Goal: Complete application form

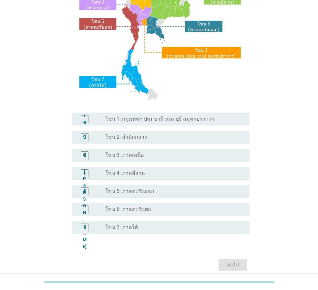
scroll to position [97, 0]
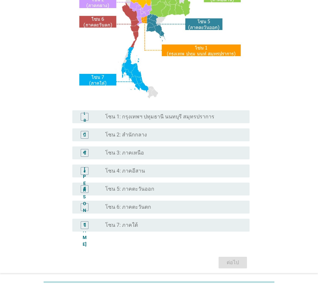
click at [141, 206] on font "โซน 6: ภาคตะวันตก" at bounding box center [128, 207] width 46 height 6
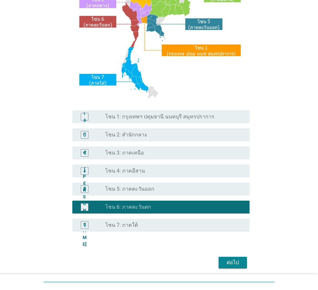
click at [239, 264] on font "ต่อไป" at bounding box center [233, 263] width 12 height 6
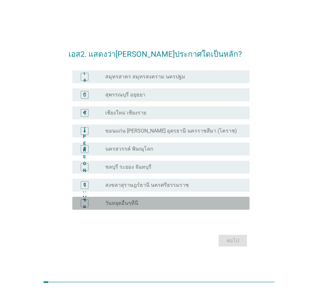
click at [112, 198] on div "ชม ปุ่มวิทยุ[PERSON_NAME]เลือก วันหยุดอื่นๆที่นี่" at bounding box center [160, 203] width 177 height 13
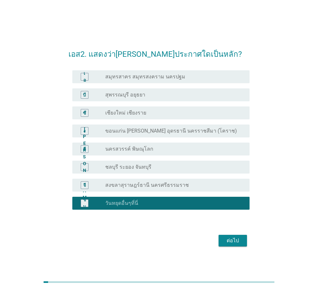
click at [240, 240] on div "ต่อไป" at bounding box center [233, 241] width 18 height 8
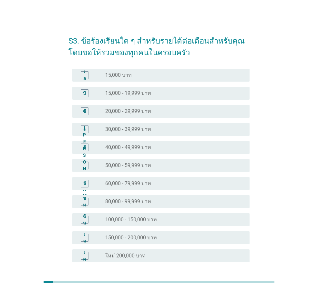
click at [129, 111] on font "20,000 - 29,999 บาท" at bounding box center [128, 111] width 46 height 6
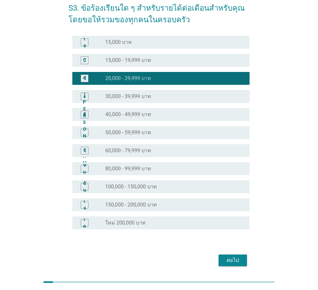
scroll to position [55, 0]
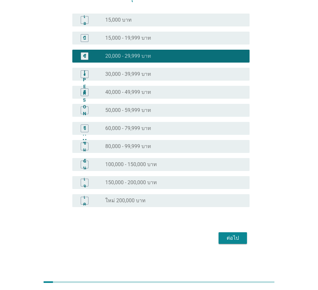
click at [237, 238] on font "ต่อไป" at bounding box center [233, 238] width 12 height 6
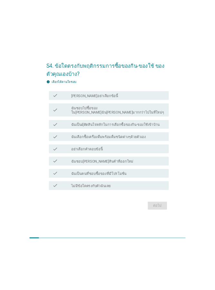
scroll to position [0, 0]
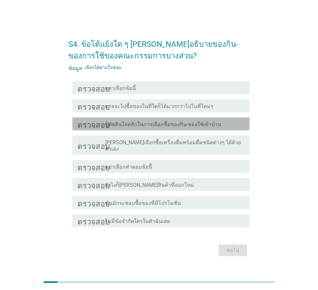
click at [210, 127] on font "ปู้ตัดสินใจหลักในการเลือกซื้อของกิน-ของใช้เข้าบ้าน" at bounding box center [163, 124] width 116 height 6
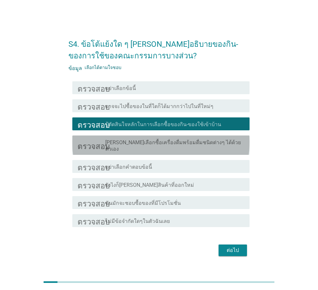
click at [215, 147] on font "[PERSON_NAME]เลือกซื้อเครื่องดื่มพร้อมดื่มชนิดต่างๆ ได้ด้วยตัวเอง" at bounding box center [173, 145] width 136 height 13
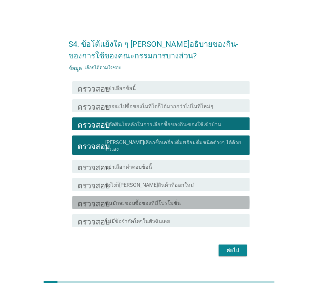
click at [199, 201] on div "โครงร่างกล่องกาเครื่องหมายว่าง ฉันมักจะชอบซื้อของที่มีโปรโมชั่น" at bounding box center [174, 203] width 139 height 8
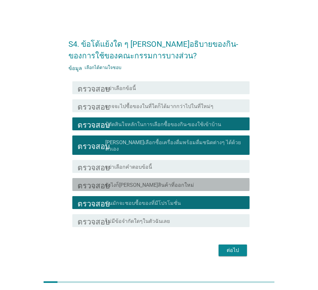
click at [199, 183] on div "โครงร่างกล่องกาเครื่องหมายว่าง ยังไงก็[PERSON_NAME]สินค้าที่ออกใหม่" at bounding box center [174, 185] width 139 height 8
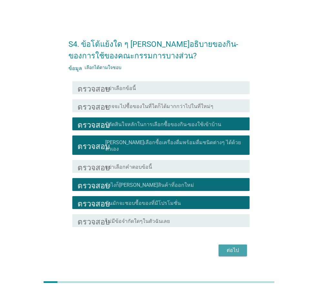
click at [227, 247] on font "ต่อไป" at bounding box center [233, 250] width 12 height 6
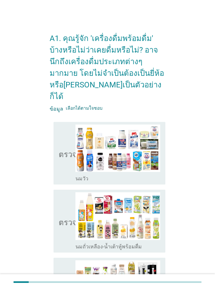
click at [66, 151] on icon "ตรวจสอบ" at bounding box center [75, 154] width 32 height 58
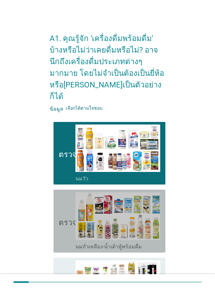
click at [63, 218] on font "ตรวจสอบ" at bounding box center [75, 222] width 32 height 8
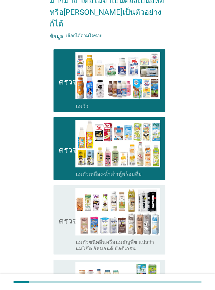
scroll to position [97, 0]
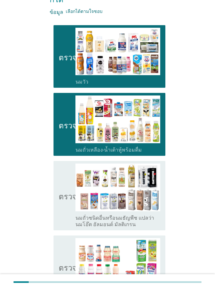
click at [59, 191] on icon "ตรวจสอบ" at bounding box center [75, 196] width 32 height 64
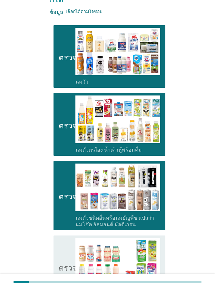
scroll to position [161, 0]
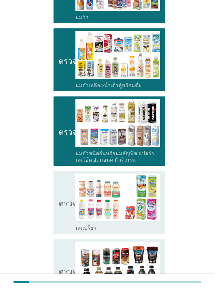
click at [59, 199] on font "ตรวจสอบ" at bounding box center [75, 203] width 32 height 8
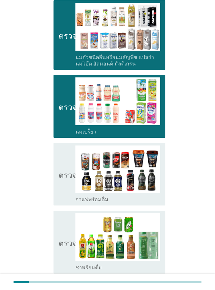
scroll to position [258, 0]
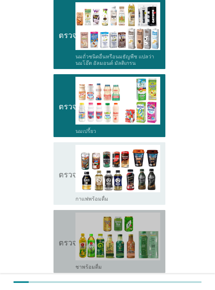
click at [57, 221] on div "ตรวจสอบ โครงร่างกล่องกาเครื่องหมายว่าง ชาพร้อมดื่ม" at bounding box center [110, 241] width 112 height 63
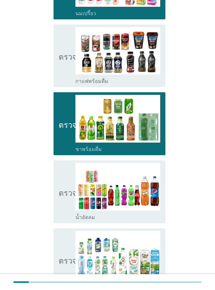
scroll to position [387, 0]
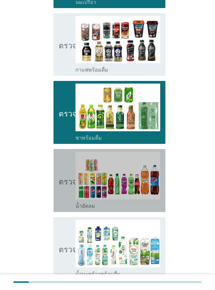
click at [60, 187] on icon "ตรวจสอบ" at bounding box center [75, 181] width 32 height 58
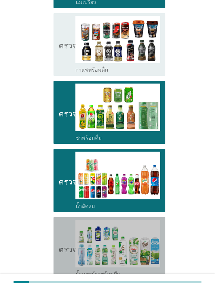
click at [59, 231] on icon "ตรวจสอบ" at bounding box center [75, 249] width 32 height 58
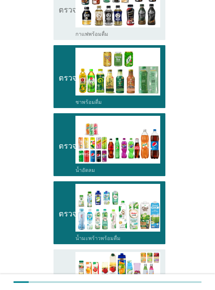
scroll to position [484, 0]
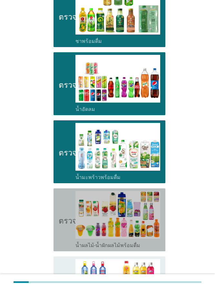
click at [61, 229] on icon "ตรวจสอบ" at bounding box center [75, 220] width 32 height 58
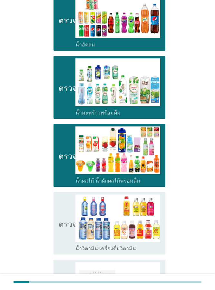
click at [61, 219] on font "ตรวจสอบ" at bounding box center [75, 223] width 32 height 8
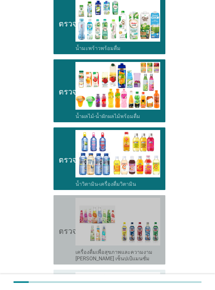
click at [62, 209] on icon "ตรวจสอบ" at bounding box center [75, 230] width 32 height 64
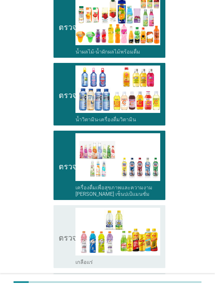
click at [63, 211] on icon "ตรวจสอบ" at bounding box center [75, 237] width 32 height 58
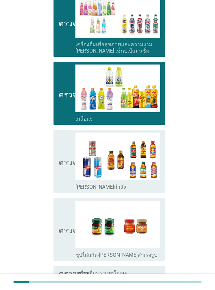
scroll to position [839, 0]
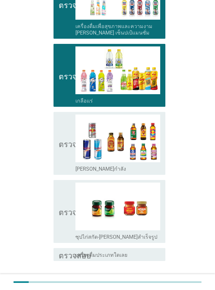
click at [62, 212] on icon "ตรวจสอบ" at bounding box center [75, 212] width 32 height 58
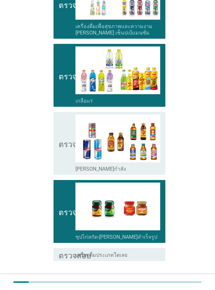
click at [157, 280] on div "ต่อไป" at bounding box center [149, 284] width 18 height 8
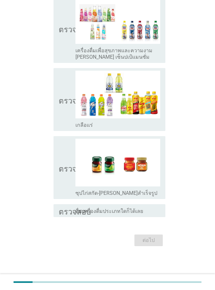
scroll to position [0, 0]
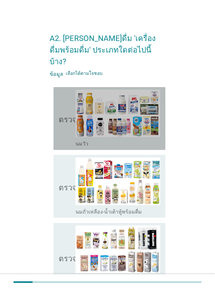
click at [65, 122] on icon "ตรวจสอบ" at bounding box center [75, 119] width 32 height 58
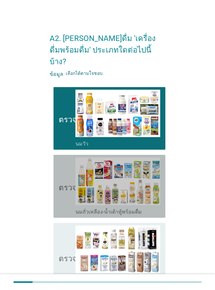
click at [63, 183] on font "ตรวจสอบ" at bounding box center [75, 187] width 32 height 8
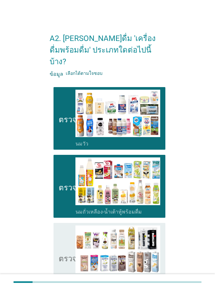
click at [57, 237] on div "ตรวจสอบ โครงร่างกล่องกาเครื่องหมายว่าง นมถั่วชนิดอื่นหรือนมธัญพืช แปลว่า นมโอ๊ต…" at bounding box center [110, 257] width 112 height 69
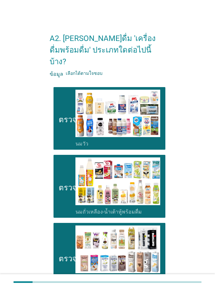
scroll to position [97, 0]
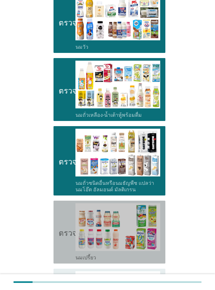
click at [59, 235] on icon "ตรวจสอบ" at bounding box center [75, 232] width 32 height 58
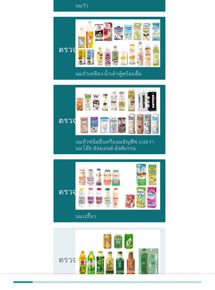
scroll to position [194, 0]
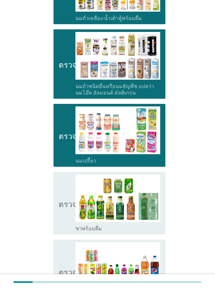
click at [61, 204] on icon "ตรวจสอบ" at bounding box center [75, 204] width 32 height 58
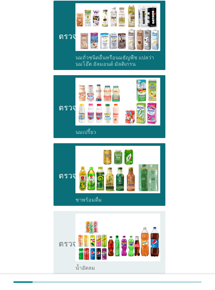
scroll to position [258, 0]
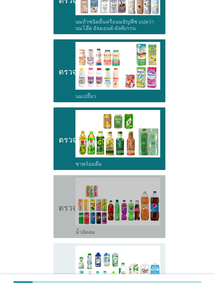
click at [61, 203] on icon "ตรวจสอบ" at bounding box center [75, 207] width 32 height 58
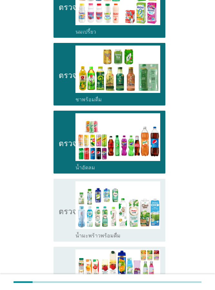
click at [62, 203] on icon "ตรวจสอบ" at bounding box center [75, 210] width 32 height 58
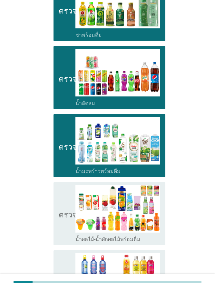
click at [62, 210] on font "ตรวจสอบ" at bounding box center [75, 214] width 32 height 8
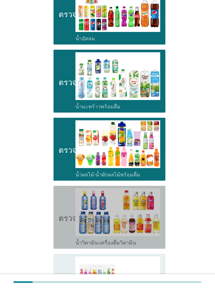
click at [62, 213] on font "ตรวจสอบ" at bounding box center [75, 217] width 32 height 8
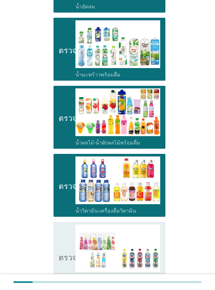
scroll to position [484, 0]
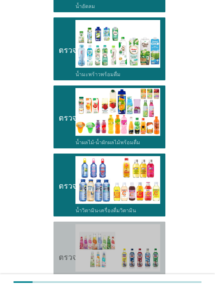
click at [61, 224] on icon "ตรวจสอบ" at bounding box center [75, 256] width 32 height 64
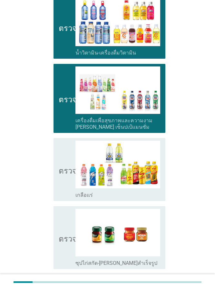
scroll to position [646, 0]
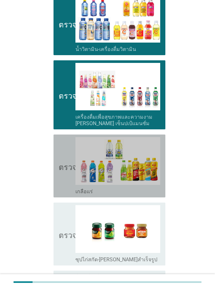
click at [61, 175] on icon "ตรวจสอบ" at bounding box center [75, 166] width 32 height 58
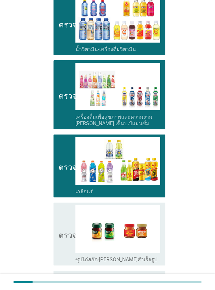
click at [61, 216] on icon "ตรวจสอบ" at bounding box center [75, 234] width 32 height 58
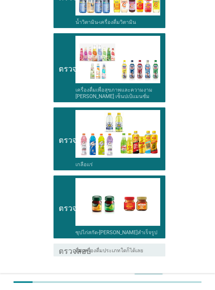
scroll to position [700, 0]
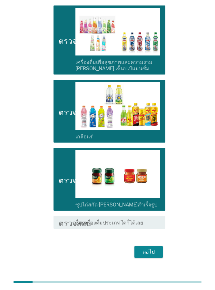
click at [146, 249] on font "ต่อไป" at bounding box center [149, 252] width 12 height 6
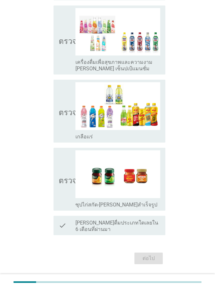
scroll to position [0, 0]
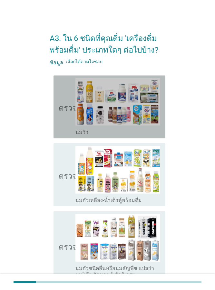
click at [61, 113] on icon "ตรวจสอบ" at bounding box center [75, 107] width 32 height 58
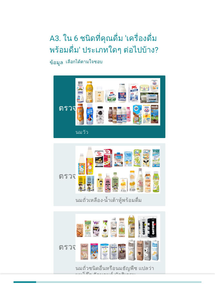
click at [67, 172] on font "ตรวจสอบ" at bounding box center [75, 175] width 32 height 8
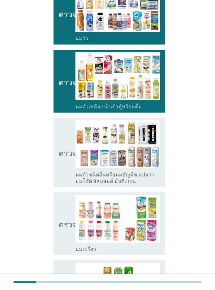
scroll to position [97, 0]
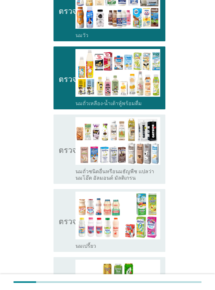
click at [64, 161] on icon "ตรวจสอบ" at bounding box center [75, 149] width 32 height 64
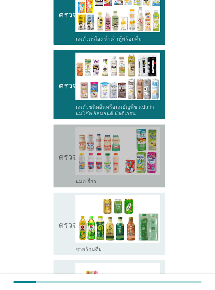
click at [64, 161] on icon "ตรวจสอบ" at bounding box center [75, 156] width 32 height 58
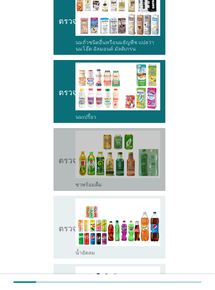
click at [64, 161] on font "ตรวจสอบ" at bounding box center [75, 160] width 32 height 8
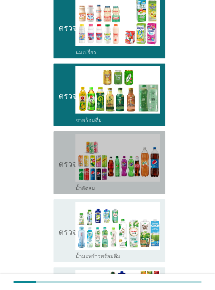
click at [64, 161] on font "ตรวจสอบ" at bounding box center [75, 163] width 32 height 8
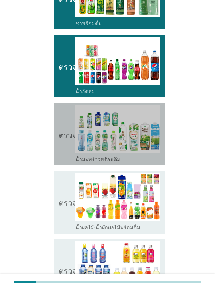
click at [64, 161] on icon "ตรวจสอบ" at bounding box center [75, 134] width 32 height 58
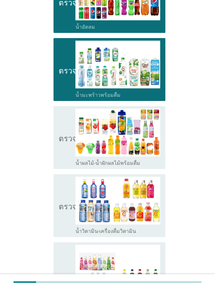
click at [64, 162] on icon "ตรวจสอบ" at bounding box center [75, 138] width 32 height 58
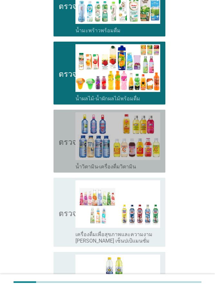
click at [65, 161] on icon "ตรวจสอบ" at bounding box center [75, 141] width 32 height 58
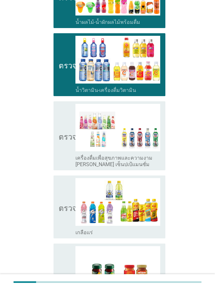
scroll to position [613, 0]
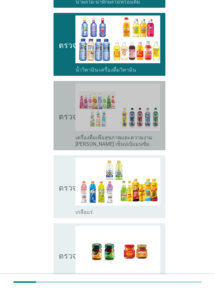
click at [62, 144] on icon "ตรวจสอบ" at bounding box center [75, 116] width 32 height 64
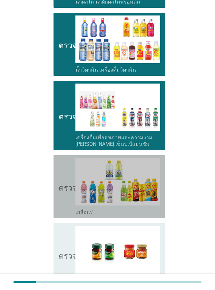
click at [58, 188] on div "ตรวจสอบ โครงร่างกล่องกาเครื่องหมายว่าง เกลือแร่" at bounding box center [110, 186] width 112 height 63
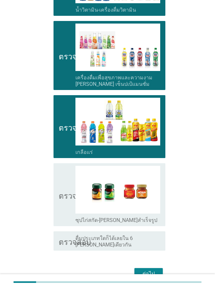
scroll to position [678, 0]
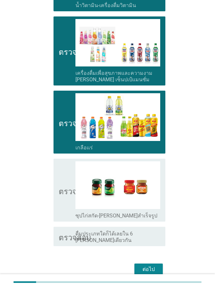
click at [62, 186] on icon "ตรวจสอบ" at bounding box center [75, 190] width 32 height 58
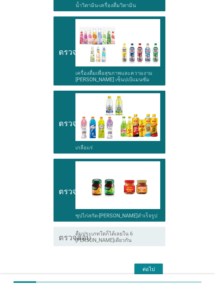
click at [156, 266] on div "ต่อไป" at bounding box center [149, 270] width 18 height 8
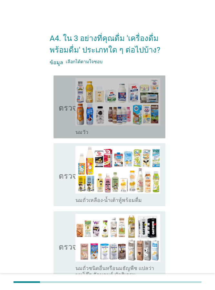
click at [67, 118] on icon "ตรวจสอบ" at bounding box center [75, 107] width 32 height 58
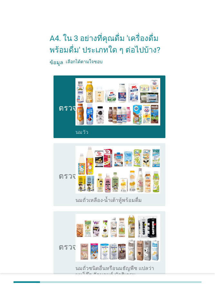
click at [66, 169] on icon "ตรวจสอบ" at bounding box center [75, 175] width 32 height 58
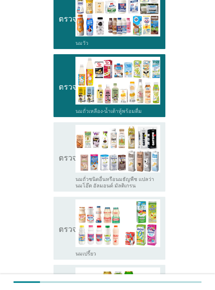
scroll to position [97, 0]
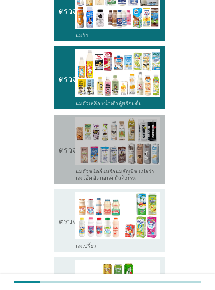
click at [59, 160] on icon "ตรวจสอบ" at bounding box center [75, 149] width 32 height 64
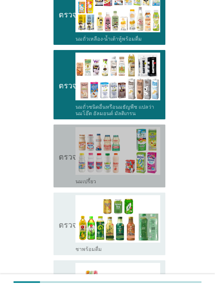
click at [59, 160] on icon "ตรวจสอบ" at bounding box center [75, 156] width 32 height 58
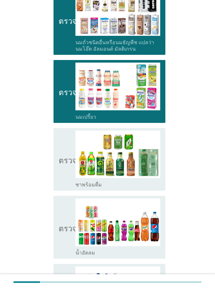
click at [59, 160] on font "ตรวจสอบ" at bounding box center [75, 160] width 32 height 8
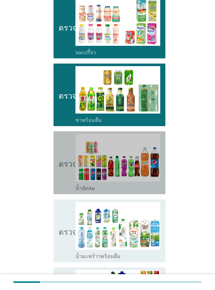
click at [59, 160] on font "ตรวจสอบ" at bounding box center [75, 163] width 32 height 8
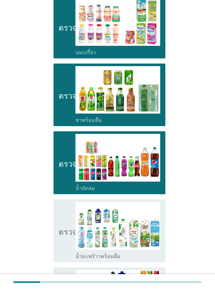
scroll to position [355, 0]
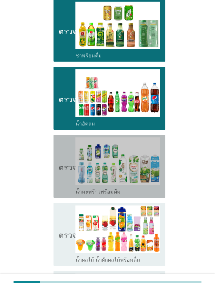
click at [59, 160] on icon "ตรวจสอบ" at bounding box center [75, 166] width 32 height 58
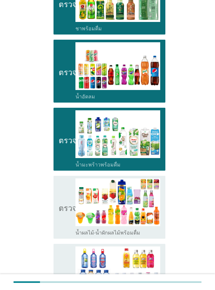
scroll to position [420, 0]
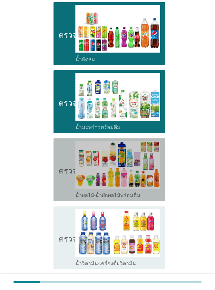
click at [58, 165] on div "ตรวจสอบ โครงร่างกล่องกาเครื่องหมายว่าง น้ำผลไม้-น้ำผักผลไม้พร้อมดื่ม" at bounding box center [110, 169] width 112 height 63
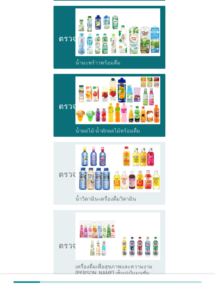
click at [58, 167] on div "ตรวจสอบ โครงร่างกล่องกาเครื่องหมายว่าง น้ำวิตามิน-เครื่องดื่มวิตามิน" at bounding box center [110, 173] width 112 height 63
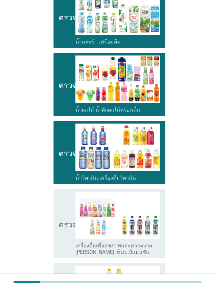
scroll to position [516, 0]
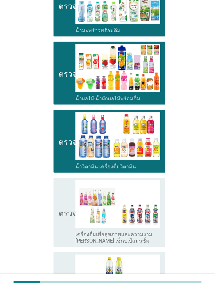
click at [59, 194] on icon "ตรวจสอบ" at bounding box center [75, 212] width 32 height 64
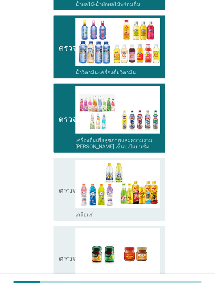
scroll to position [613, 0]
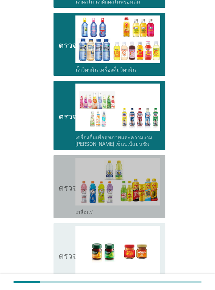
click at [60, 195] on icon "ตรวจสอบ" at bounding box center [75, 187] width 32 height 58
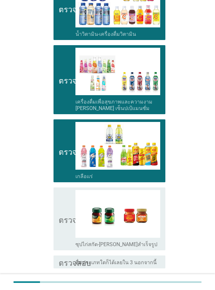
scroll to position [700, 0]
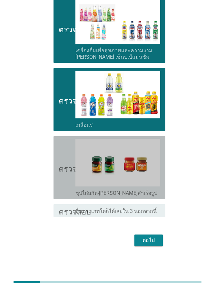
click at [60, 194] on icon "ตรวจสอบ" at bounding box center [75, 168] width 32 height 58
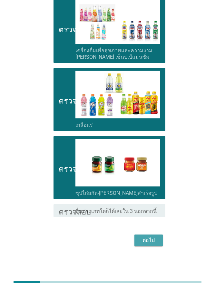
click at [147, 244] on font "ต่อไป" at bounding box center [149, 241] width 12 height 8
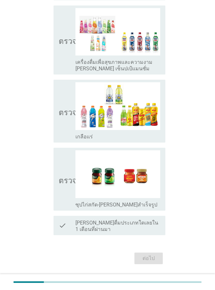
scroll to position [0, 0]
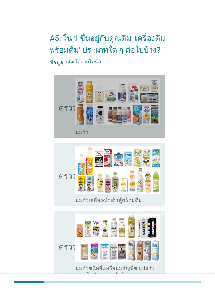
click at [70, 120] on icon "ตรวจสอบ" at bounding box center [75, 107] width 32 height 58
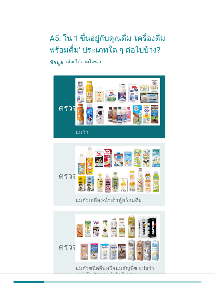
click at [63, 162] on icon "ตรวจสอบ" at bounding box center [75, 175] width 32 height 58
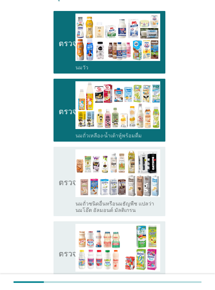
click at [63, 162] on icon "ตรวจสอบ" at bounding box center [75, 181] width 32 height 64
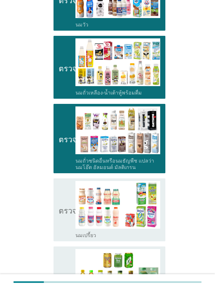
scroll to position [161, 0]
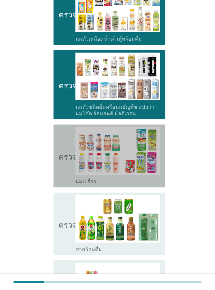
click at [63, 162] on icon "ตรวจสอบ" at bounding box center [75, 156] width 32 height 58
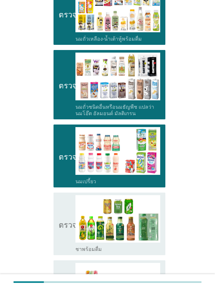
scroll to position [258, 0]
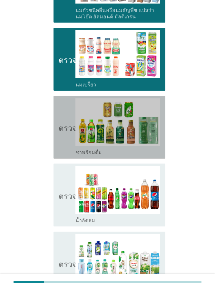
click at [64, 147] on icon "ตรวจสอบ" at bounding box center [75, 127] width 32 height 58
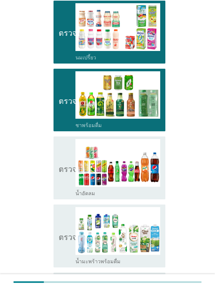
scroll to position [323, 0]
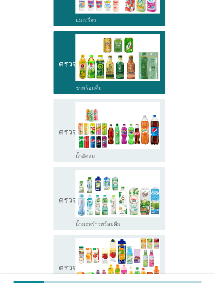
click at [66, 149] on icon "ตรวจสอบ" at bounding box center [75, 131] width 32 height 58
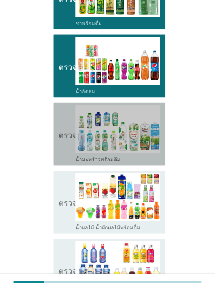
click at [66, 149] on icon "ตรวจสอบ" at bounding box center [75, 134] width 32 height 58
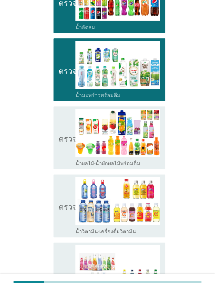
scroll to position [452, 0]
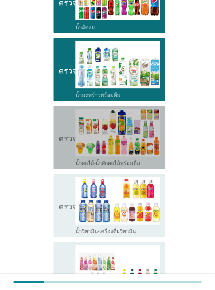
click at [65, 149] on icon "ตรวจสอบ" at bounding box center [75, 138] width 32 height 58
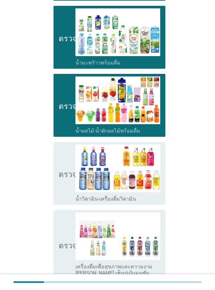
click at [61, 193] on icon "ตรวจสอบ" at bounding box center [75, 174] width 32 height 58
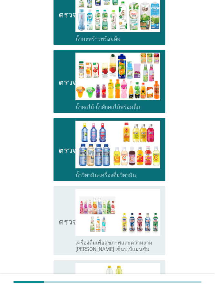
scroll to position [581, 0]
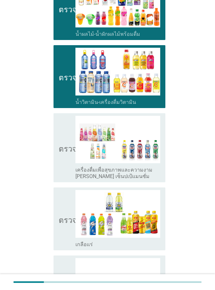
click at [64, 175] on icon "ตรวจสอบ" at bounding box center [75, 148] width 32 height 64
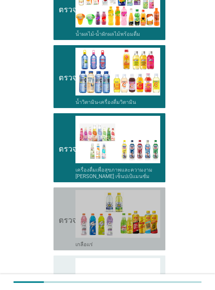
click at [62, 209] on icon "ตรวจสอบ" at bounding box center [75, 219] width 32 height 58
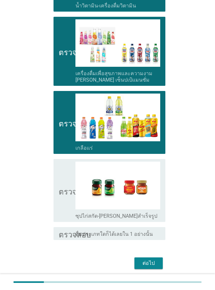
scroll to position [678, 0]
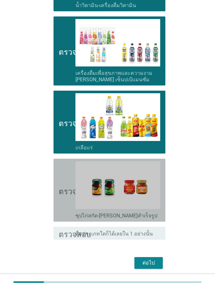
click at [64, 204] on icon "ตรวจสอบ" at bounding box center [75, 190] width 32 height 58
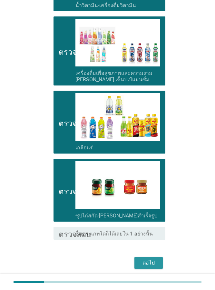
drag, startPoint x: 149, startPoint y: 262, endPoint x: 136, endPoint y: 256, distance: 14.6
click at [149, 261] on font "ต่อไป" at bounding box center [149, 263] width 12 height 6
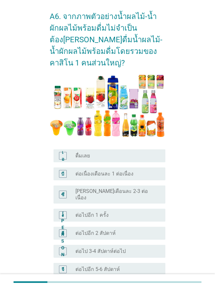
scroll to position [65, 0]
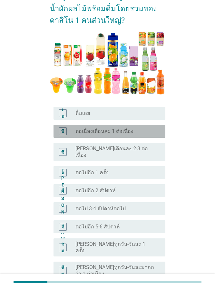
click at [62, 128] on font "บี" at bounding box center [62, 130] width 3 height 5
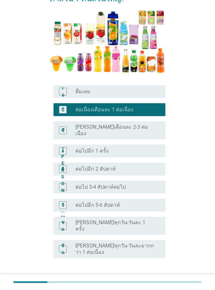
scroll to position [107, 0]
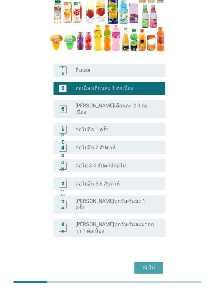
click at [153, 265] on font "ต่อไป" at bounding box center [149, 268] width 12 height 6
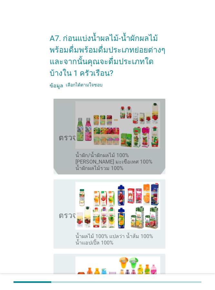
click at [69, 151] on icon "ตรวจสอบ" at bounding box center [75, 136] width 32 height 71
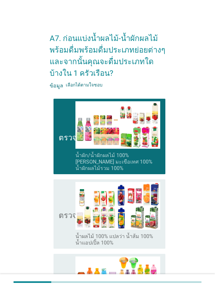
click at [63, 198] on icon "ตรวจสอบ" at bounding box center [75, 214] width 32 height 64
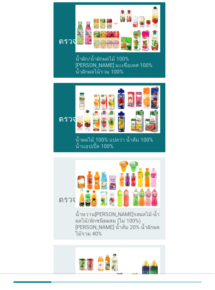
scroll to position [97, 0]
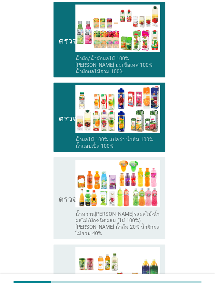
click at [62, 197] on icon "ตรวจสอบ" at bounding box center [75, 198] width 32 height 77
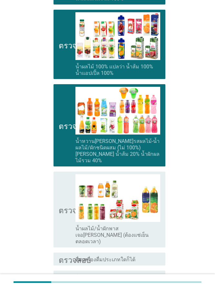
scroll to position [194, 0]
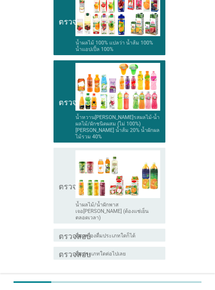
click at [66, 192] on icon "ตรวจสอบ" at bounding box center [75, 185] width 32 height 71
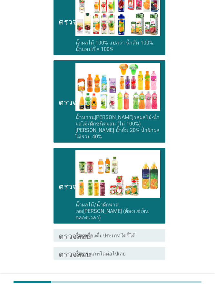
click at [152, 280] on font "ต่อไป" at bounding box center [149, 283] width 12 height 6
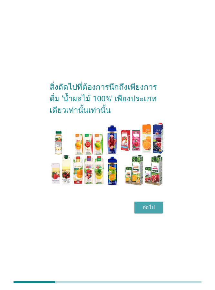
click at [153, 208] on font "ต่อไป" at bounding box center [149, 207] width 12 height 6
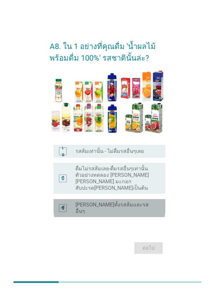
click at [62, 205] on font "ซี" at bounding box center [62, 207] width 3 height 5
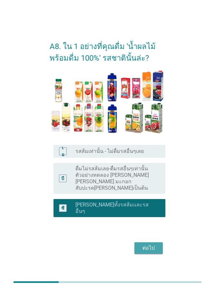
click at [144, 245] on font "ต่อไป" at bounding box center [149, 248] width 12 height 6
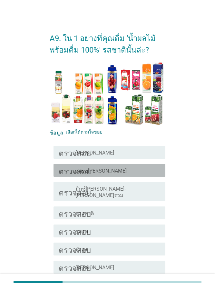
click at [82, 174] on font "สตรอ[PERSON_NAME]" at bounding box center [101, 171] width 51 height 6
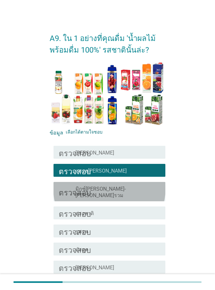
click at [80, 191] on font "มิกซ์[PERSON_NAME]-[PERSON_NAME]รวม" at bounding box center [101, 192] width 50 height 13
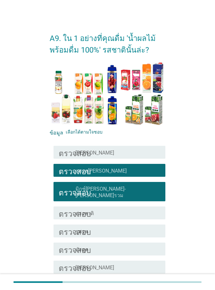
click at [91, 210] on font "ต่างชาติ" at bounding box center [85, 213] width 18 height 6
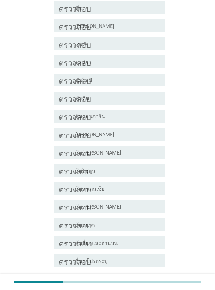
scroll to position [323, 0]
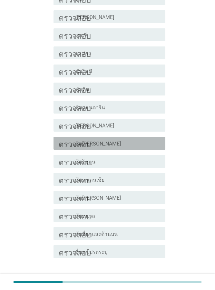
click at [111, 139] on div "โครงร่างกล่องกาเครื่องหมายว่าง ส้ม[PERSON_NAME]" at bounding box center [118, 143] width 85 height 8
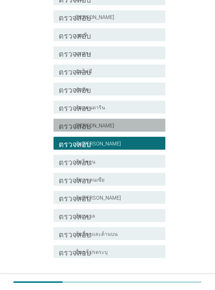
drag, startPoint x: 111, startPoint y: 121, endPoint x: 111, endPoint y: 112, distance: 9.4
click at [111, 121] on div "โครงร่างกล่องกาเครื่องหมายว่าง [PERSON_NAME]" at bounding box center [118, 125] width 85 height 8
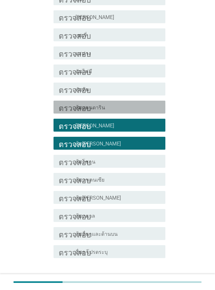
click at [111, 103] on div "โครงร่างกล่องกาเครื่องหมายว่าง ส้มแมนดาริน" at bounding box center [118, 107] width 85 height 8
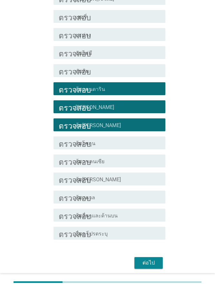
scroll to position [357, 0]
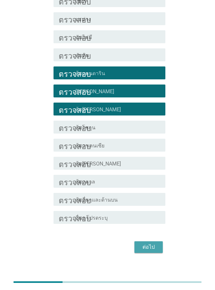
click at [152, 244] on font "ต่อไป" at bounding box center [149, 247] width 12 height 6
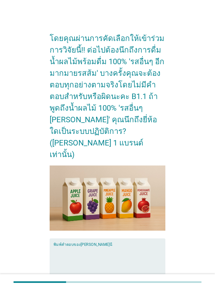
click at [75, 247] on textarea "พิมพ์คำตอบของคุณที่นี่" at bounding box center [110, 263] width 112 height 34
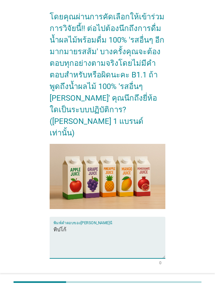
scroll to position [46, 0]
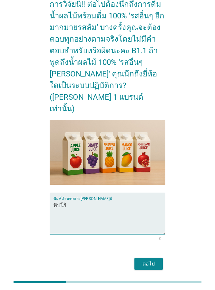
type textarea "ทิปโก้"
click at [147, 261] on font "ต่อไป" at bounding box center [149, 264] width 12 height 6
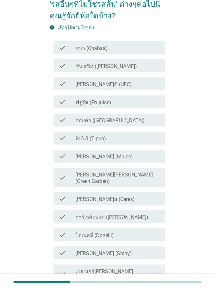
scroll to position [0, 0]
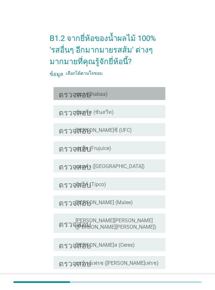
click at [72, 95] on font "ตรวจสอบ" at bounding box center [75, 94] width 32 height 8
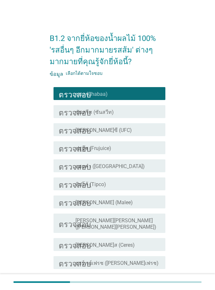
click at [71, 114] on font "ตรวจสอบ" at bounding box center [75, 112] width 32 height 8
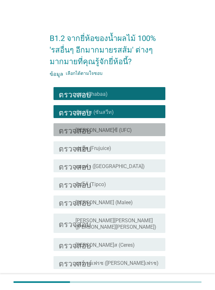
click at [69, 128] on font "ตรวจสอบ" at bounding box center [75, 130] width 32 height 8
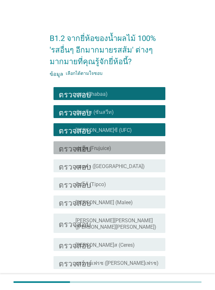
click at [67, 143] on div "ตรวจสอบ โครงร่างกล่องกาเครื่องหมายว่าง ฟรูจุ๊ซ (Frujuice)" at bounding box center [110, 147] width 112 height 13
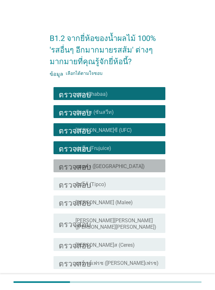
click at [67, 166] on font "ตรวจสอบ" at bounding box center [75, 166] width 32 height 8
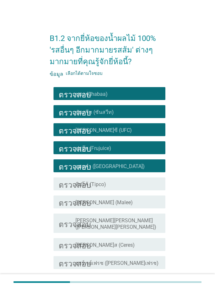
click at [67, 186] on font "ตรวจสอบ" at bounding box center [75, 184] width 32 height 8
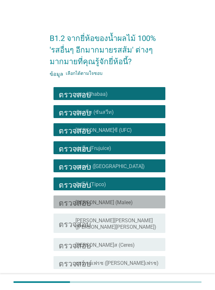
click at [67, 200] on font "ตรวจสอบ" at bounding box center [75, 202] width 32 height 8
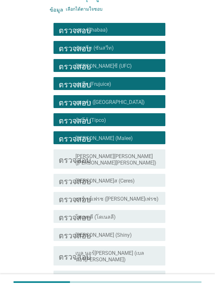
scroll to position [65, 0]
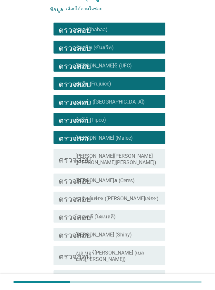
click at [71, 158] on font "ตรวจสอบ" at bounding box center [75, 159] width 32 height 8
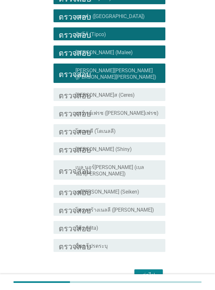
scroll to position [172, 0]
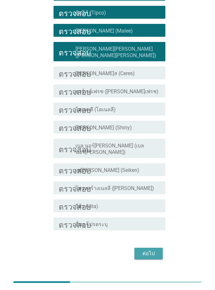
click at [152, 250] on font "ต่อไป" at bounding box center [149, 253] width 12 height 6
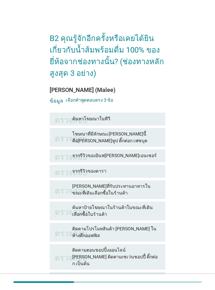
click at [66, 189] on font "ตรวจสอบ" at bounding box center [71, 190] width 32 height 8
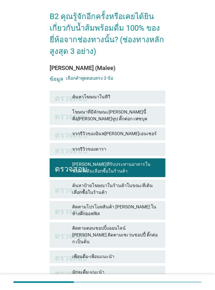
scroll to position [32, 0]
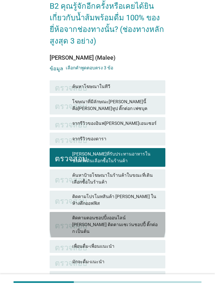
click at [63, 221] on font "ตรวจสอบ" at bounding box center [71, 225] width 32 height 8
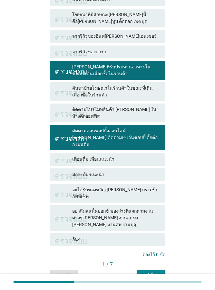
scroll to position [127, 0]
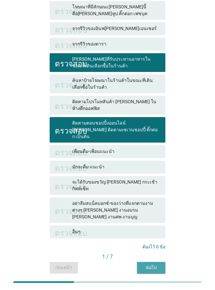
click at [151, 265] on font "ต่อไป" at bounding box center [151, 267] width 11 height 5
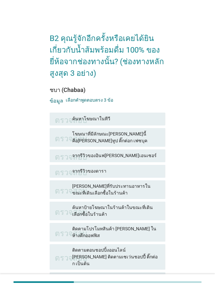
click at [68, 191] on font "ตรวจสอบ" at bounding box center [71, 190] width 32 height 8
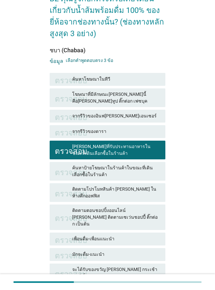
scroll to position [97, 0]
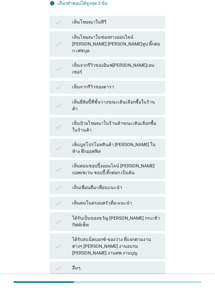
scroll to position [0, 0]
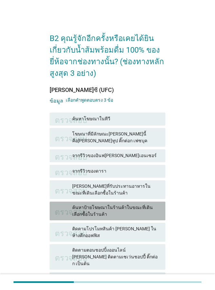
click at [64, 212] on font "ตรวจสอบ" at bounding box center [71, 211] width 32 height 8
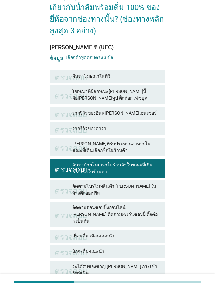
scroll to position [97, 0]
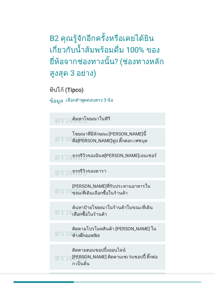
click at [64, 120] on font "ตรวจสอบ" at bounding box center [71, 119] width 32 height 8
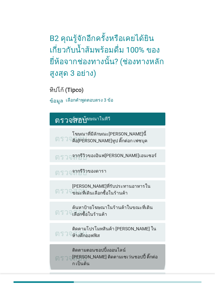
click at [59, 253] on font "ตรวจสอบ" at bounding box center [71, 257] width 32 height 8
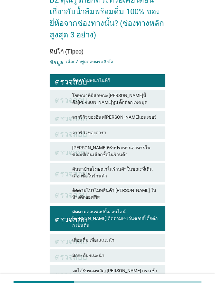
scroll to position [97, 0]
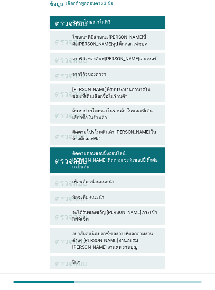
click at [64, 94] on font "ตรวจสอบ" at bounding box center [71, 93] width 32 height 8
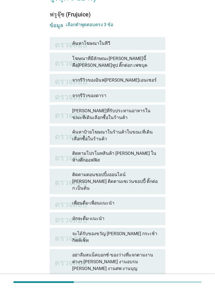
scroll to position [65, 0]
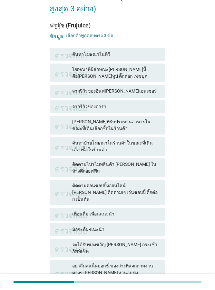
click at [134, 125] on font "[PERSON_NAME]ที่รับประทานอาหารในขณะที่เดินเลือกซื้อในร้านค้า" at bounding box center [116, 125] width 88 height 14
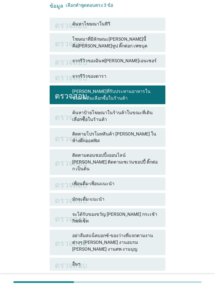
scroll to position [127, 0]
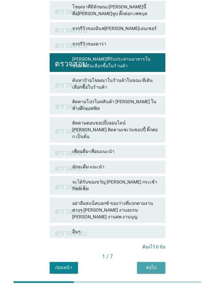
click at [153, 265] on font "ต่อไป" at bounding box center [151, 267] width 11 height 5
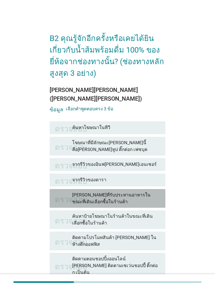
click at [133, 192] on font "[PERSON_NAME]ที่รับประทานอาหารในขณะที่เดินเลือกซื้อในร้านค้า" at bounding box center [111, 198] width 78 height 12
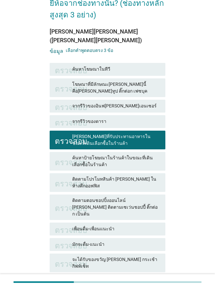
scroll to position [127, 0]
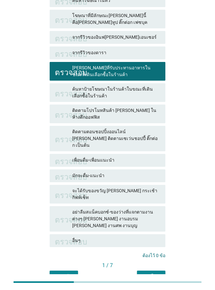
click at [151, 274] on font "ต่อไป" at bounding box center [151, 276] width 11 height 5
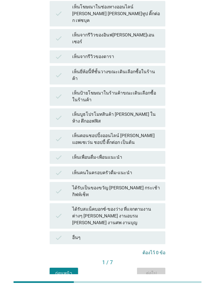
scroll to position [0, 0]
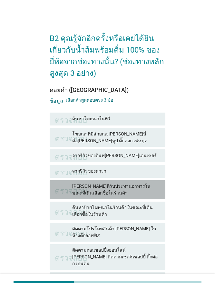
click at [129, 193] on font "[PERSON_NAME]ที่รับประทานอาหารในขณะที่เดินเลือกซื้อในร้านค้า" at bounding box center [116, 190] width 88 height 14
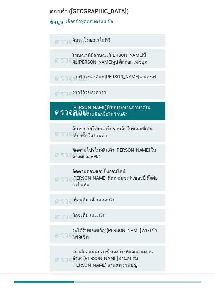
scroll to position [127, 0]
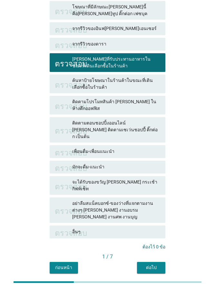
click at [153, 265] on font "ต่อไป" at bounding box center [151, 267] width 11 height 5
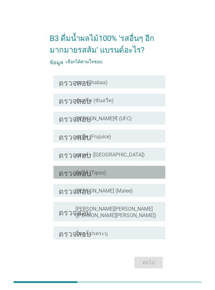
click at [116, 173] on div "โครงร่างกล่องกาเครื่องหมายว่าง ทิปโก้ (Tipco)" at bounding box center [118, 172] width 85 height 8
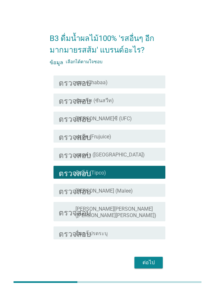
click at [115, 192] on div "โครงร่างกล่องกาเครื่องหมายว่าง [PERSON_NAME] (Malee)" at bounding box center [118, 191] width 85 height 8
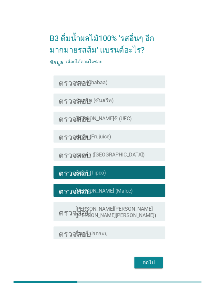
click at [104, 100] on font "ซันสวีท (ซันสวีท)" at bounding box center [95, 100] width 38 height 6
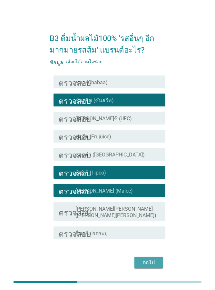
click at [147, 260] on font "ต่อไป" at bounding box center [149, 263] width 12 height 6
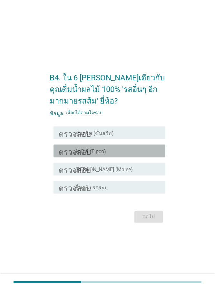
click at [123, 149] on div "โครงร่างกล่องกาเครื่องหมายว่าง ทิปโก้ (Tipco)" at bounding box center [118, 151] width 85 height 8
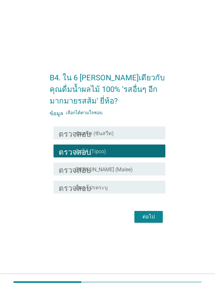
click at [121, 133] on div "โครงร่างกล่องกาเครื่องหมายว่าง ซันสวีท (ซันสวีท)" at bounding box center [118, 133] width 85 height 8
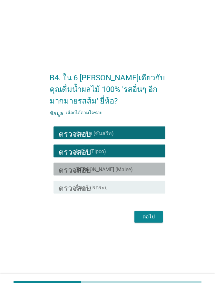
click at [119, 171] on div "โครงร่างกล่องกาเครื่องหมายว่าง [PERSON_NAME] (Malee)" at bounding box center [118, 169] width 85 height 8
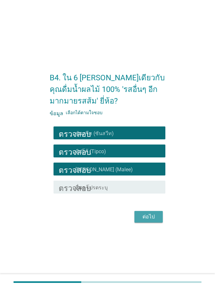
click at [148, 217] on font "ต่อไป" at bounding box center [149, 217] width 12 height 6
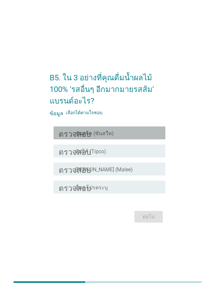
click at [122, 133] on div "โครงร่างกล่องกาเครื่องหมายว่าง ซันสวีท (ซันสวีท)" at bounding box center [118, 133] width 85 height 8
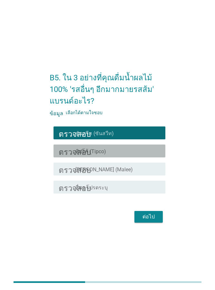
click at [120, 151] on div "โครงร่างกล่องกาเครื่องหมายว่าง ทิปโก้ (Tipco)" at bounding box center [118, 151] width 85 height 8
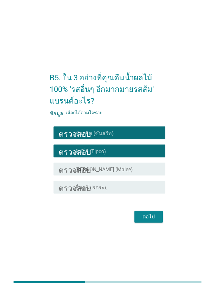
click at [118, 167] on div "โครงร่างกล่องกาเครื่องหมายว่าง [PERSON_NAME] (Malee)" at bounding box center [118, 169] width 85 height 8
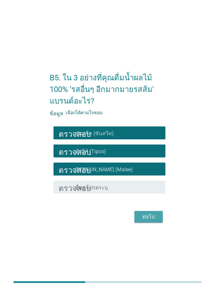
click at [143, 216] on font "ต่อไป" at bounding box center [149, 217] width 12 height 6
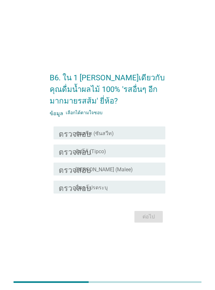
click at [122, 134] on div "โครงร่างกล่องกาเครื่องหมายว่าง ซันสวีท (ซันสวีท)" at bounding box center [118, 133] width 85 height 8
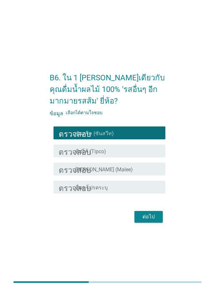
click at [118, 152] on div "โครงร่างกล่องกาเครื่องหมายว่าง ทิปโก้ (Tipco)" at bounding box center [118, 151] width 85 height 8
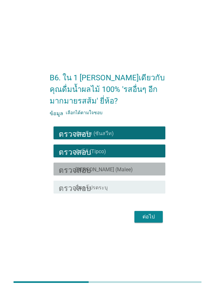
click at [116, 168] on div "โครงร่างกล่องกาเครื่องหมายว่าง [PERSON_NAME] (Malee)" at bounding box center [118, 169] width 85 height 8
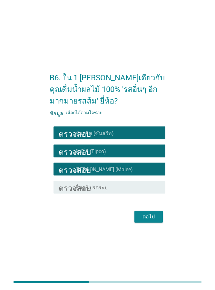
click at [145, 216] on font "ต่อไป" at bounding box center [149, 217] width 12 height 6
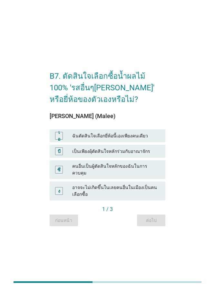
click at [127, 138] on font "ฉันตัดสินใจเลือกยี่ห้อนี้เองเพียงคนเดียว" at bounding box center [110, 135] width 76 height 5
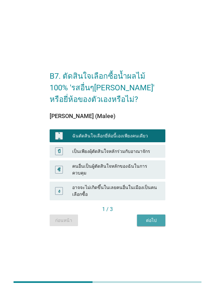
click at [151, 219] on font "ต่อไป" at bounding box center [151, 220] width 11 height 5
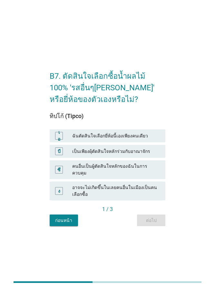
click at [127, 138] on font "ฉันตัดสินใจเลือกยี่ห้อนี้เองเพียงคนเดียว" at bounding box center [110, 135] width 76 height 5
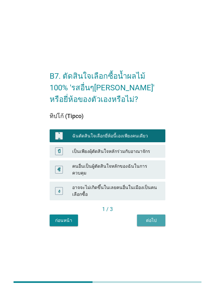
click at [153, 218] on font "ต่อไป" at bounding box center [151, 220] width 11 height 5
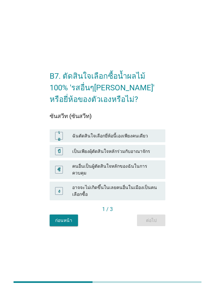
click at [126, 138] on font "ฉันตัดสินใจเลือกยี่ห้อนี้เองเพียงคนเดียว" at bounding box center [110, 135] width 76 height 5
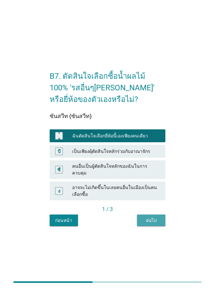
click at [148, 218] on font "ต่อไป" at bounding box center [151, 220] width 11 height 5
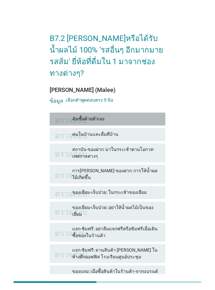
click at [110, 116] on font "ฉันซื้อด้วยตัวเอง" at bounding box center [116, 119] width 88 height 7
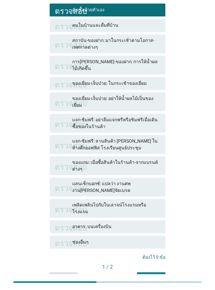
scroll to position [110, 0]
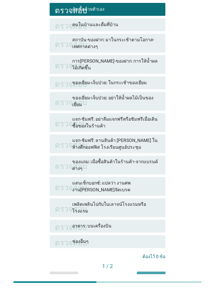
click at [155, 275] on font "ต่อไป" at bounding box center [151, 277] width 11 height 5
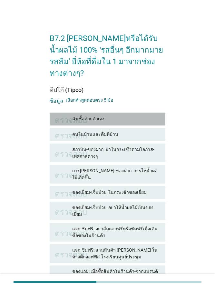
click at [114, 116] on font "ฉันซื้อด้วยตัวเอง" at bounding box center [116, 119] width 88 height 7
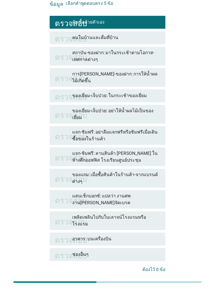
scroll to position [110, 0]
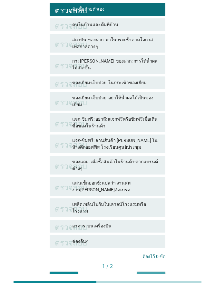
click at [151, 275] on font "ต่อไป" at bounding box center [151, 277] width 11 height 5
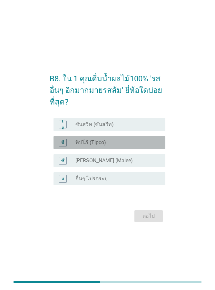
click at [101, 143] on font "ทิปโก้ (Tipco)" at bounding box center [91, 142] width 31 height 6
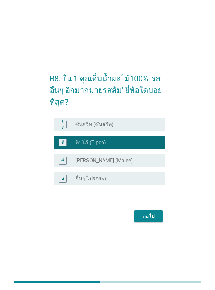
click at [150, 217] on font "ต่อไป" at bounding box center [149, 216] width 12 height 6
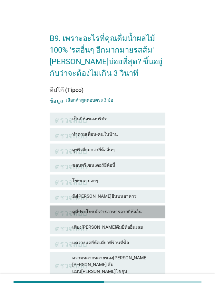
click at [118, 211] on font "ดูมีประโยชน์-สารอาหารจากยี่ห้ออื่น" at bounding box center [107, 211] width 70 height 5
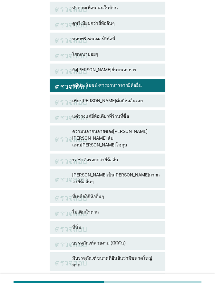
scroll to position [129, 0]
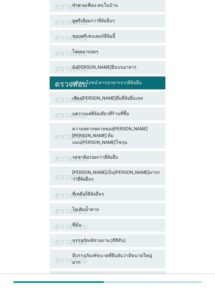
click at [120, 135] on font "ความหลากหลายของ[PERSON_NAME][PERSON_NAME] ส้มแมน[PERSON_NAME]โชกุน" at bounding box center [116, 136] width 88 height 20
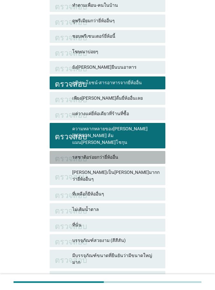
click at [120, 154] on font "รสชาติอร่อยกว่ายี่ห้ออื่น" at bounding box center [116, 157] width 88 height 7
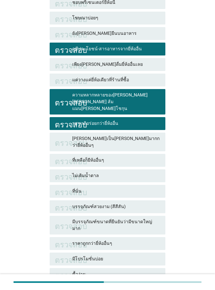
scroll to position [212, 0]
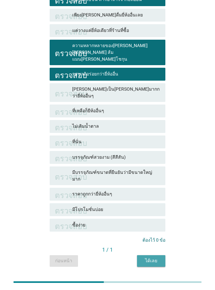
click at [155, 258] on font "ได้เลย" at bounding box center [151, 261] width 12 height 7
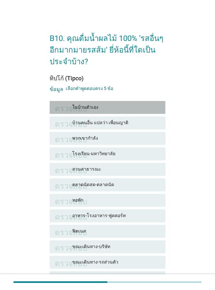
click at [109, 106] on font "ในบ้านตัวเอง" at bounding box center [116, 107] width 88 height 7
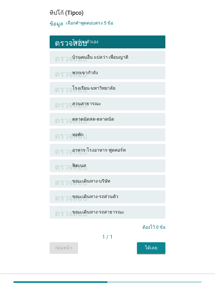
scroll to position [71, 0]
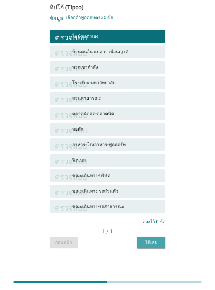
click at [148, 244] on font "ได้เลย" at bounding box center [151, 242] width 12 height 5
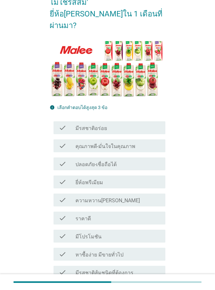
scroll to position [0, 0]
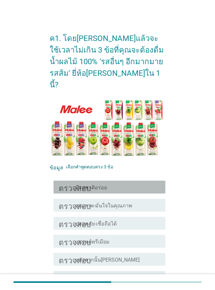
click at [105, 183] on div "โครงร่างกล่องกาเครื่องหมายว่าง มีรสชาติอร่อย" at bounding box center [118, 187] width 85 height 8
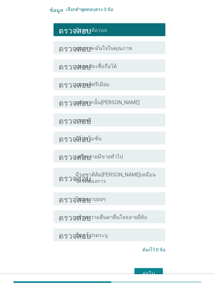
scroll to position [161, 0]
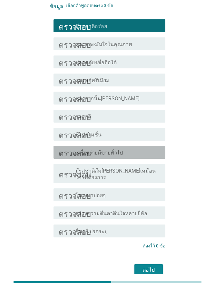
click at [120, 150] on font "เครื่องง่ายมีขายทั่วไป" at bounding box center [99, 153] width 47 height 6
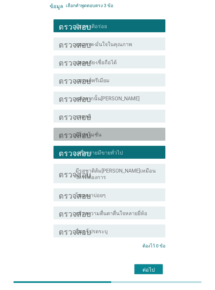
click at [123, 130] on div "โครงร่างกล่องกาเครื่องหมายว่าง มีโปรโมชั่น" at bounding box center [118, 134] width 85 height 8
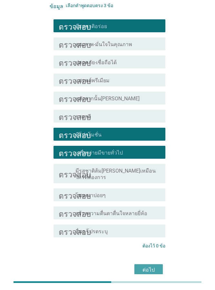
click at [153, 267] on font "ต่อไป" at bounding box center [149, 270] width 12 height 6
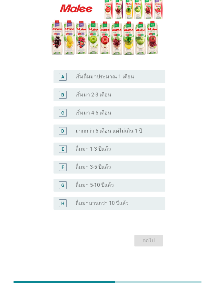
scroll to position [0, 0]
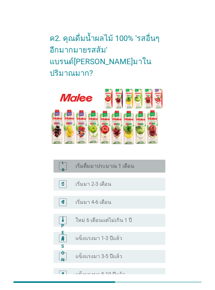
click at [121, 163] on font "เริ่มดื่มมาประมาณ 1 เดือน" at bounding box center [105, 166] width 59 height 6
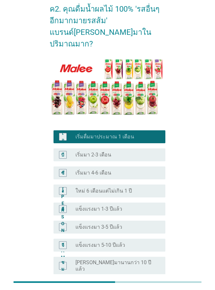
scroll to position [78, 0]
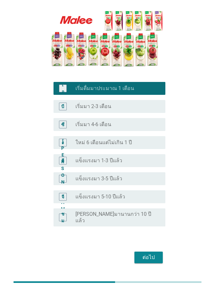
click at [154, 254] on font "ต่อไป" at bounding box center [149, 257] width 12 height 6
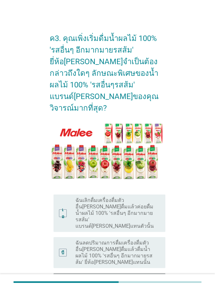
click at [63, 286] on font "ซี" at bounding box center [62, 288] width 3 height 5
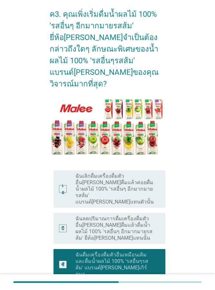
scroll to position [65, 0]
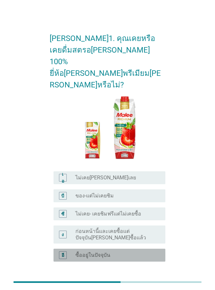
click at [65, 251] on div "อี" at bounding box center [63, 255] width 8 height 8
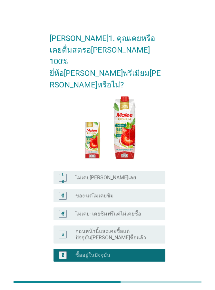
click at [152, 290] on font "ต่อไป" at bounding box center [149, 293] width 12 height 6
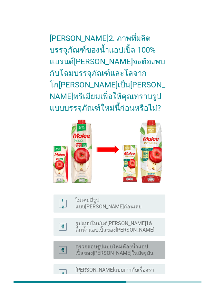
click at [111, 244] on font "ตรวจสอบรูปแบบใหม่ห้องน้ำแอปเปิ้ลของ[PERSON_NAME]ในปัจจุบัน" at bounding box center [115, 250] width 78 height 13
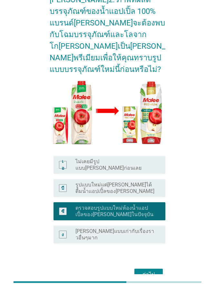
scroll to position [39, 0]
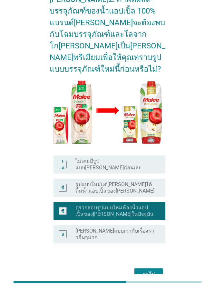
click at [155, 270] on div "ต่อไป" at bounding box center [149, 274] width 18 height 8
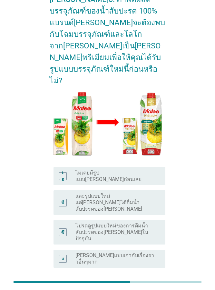
scroll to position [0, 0]
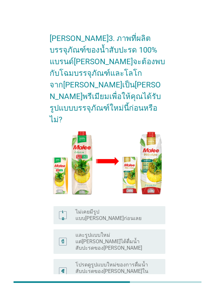
click at [144, 262] on font "โปรดดูรูปแบบใหม่ของการดื่มน้ำสับปะรดของ[PERSON_NAME]ในปัจจุบัน" at bounding box center [116, 271] width 80 height 19
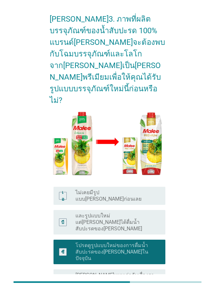
scroll to position [39, 0]
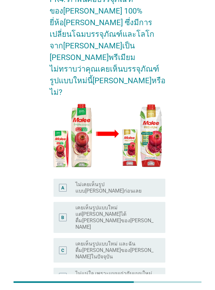
scroll to position [0, 0]
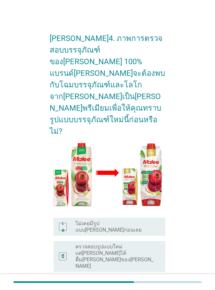
click at [148, 280] on font "การศึกษารูปแบบใหม่การกินทับทิมของ[PERSON_NAME]ในปัจจุบัน" at bounding box center [116, 286] width 80 height 13
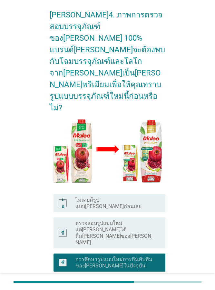
scroll to position [51, 0]
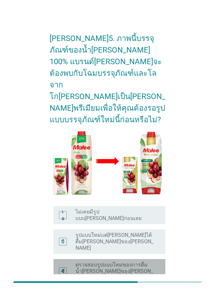
click at [147, 262] on font "ตรวจสอบรูปแบบใหม่ของการดื่มน้ำ[PERSON_NAME]ของ[PERSON_NAME]ในปัจจุบัน" at bounding box center [116, 271] width 80 height 19
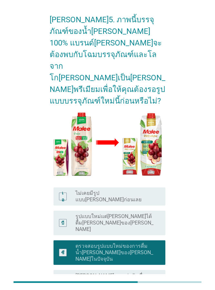
scroll to position [39, 0]
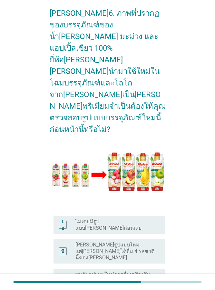
scroll to position [62, 0]
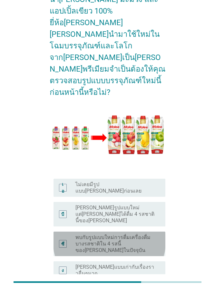
click at [137, 234] on font "พบกับรูปแบบใหม่การดื่มเครื่องดื่มบางรสชาติใน 4 รสนี้ของ[PERSON_NAME]ในปัจจุบัน" at bounding box center [113, 243] width 75 height 19
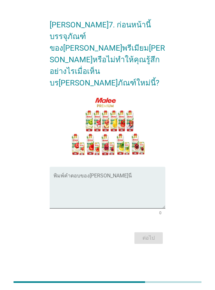
scroll to position [0, 0]
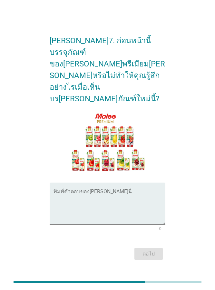
click at [65, 202] on textarea "พิมพ์คำตอบของคุณที่นี่" at bounding box center [110, 207] width 112 height 34
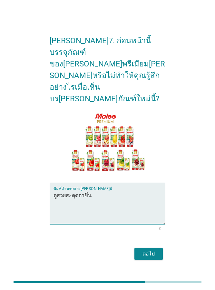
type textarea "ดูสวยสะดุดตาขึ้น"
click at [151, 251] on font "ต่อไป" at bounding box center [149, 254] width 12 height 6
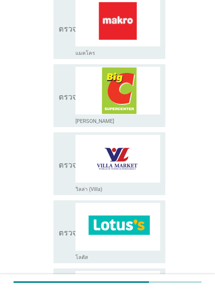
scroll to position [387, 0]
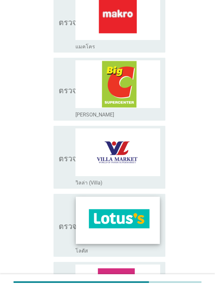
click at [115, 212] on img at bounding box center [118, 220] width 84 height 47
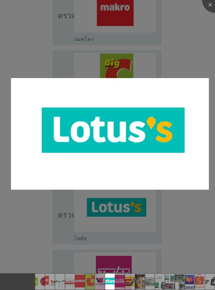
click at [66, 205] on div at bounding box center [107, 145] width 215 height 290
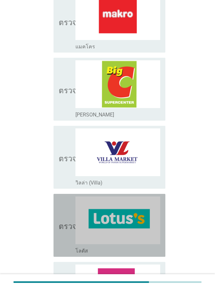
click at [66, 221] on font "ตรวจสอบ" at bounding box center [75, 225] width 32 height 8
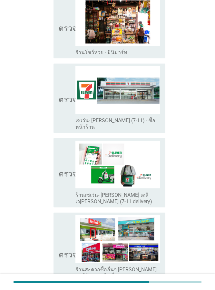
scroll to position [839, 0]
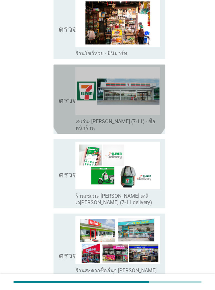
click at [65, 78] on icon "ตรวจสอบ" at bounding box center [75, 99] width 32 height 64
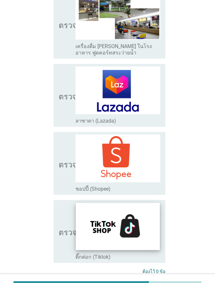
scroll to position [1162, 0]
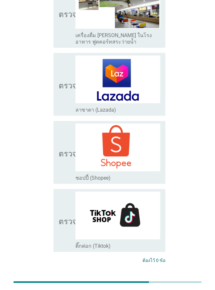
click at [146, 281] on font "ต่อไป" at bounding box center [149, 284] width 12 height 6
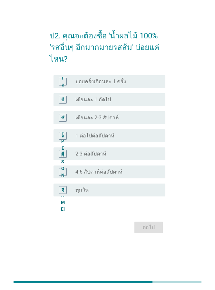
scroll to position [0, 0]
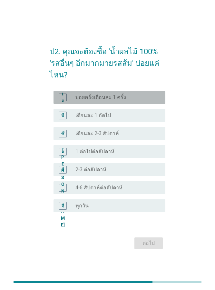
click at [64, 99] on font "เอ" at bounding box center [63, 97] width 3 height 12
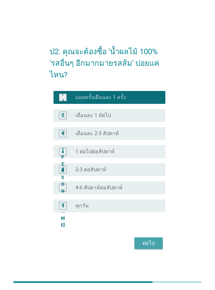
click at [148, 243] on font "ต่อไป" at bounding box center [149, 243] width 12 height 6
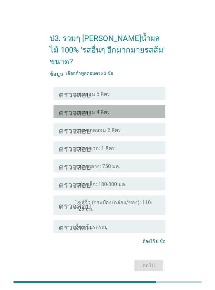
click at [60, 108] on font "ตรวจสอบ" at bounding box center [75, 112] width 32 height 8
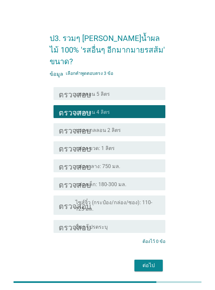
click at [150, 262] on font "ต่อไป" at bounding box center [149, 265] width 12 height 6
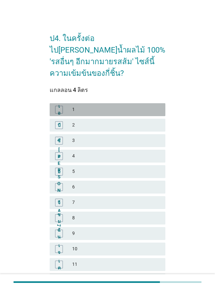
click at [59, 104] on font "เอ" at bounding box center [59, 110] width 3 height 12
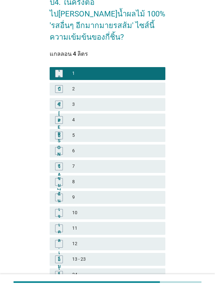
scroll to position [97, 0]
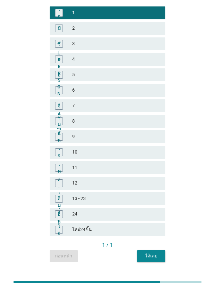
click at [161, 250] on button "ได้เลย" at bounding box center [151, 256] width 28 height 12
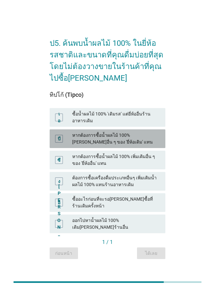
click at [61, 143] on div "บี" at bounding box center [59, 139] width 8 height 8
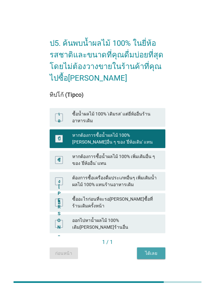
click at [154, 248] on button "ได้เลย" at bounding box center [151, 254] width 28 height 12
